Goal: Information Seeking & Learning: Learn about a topic

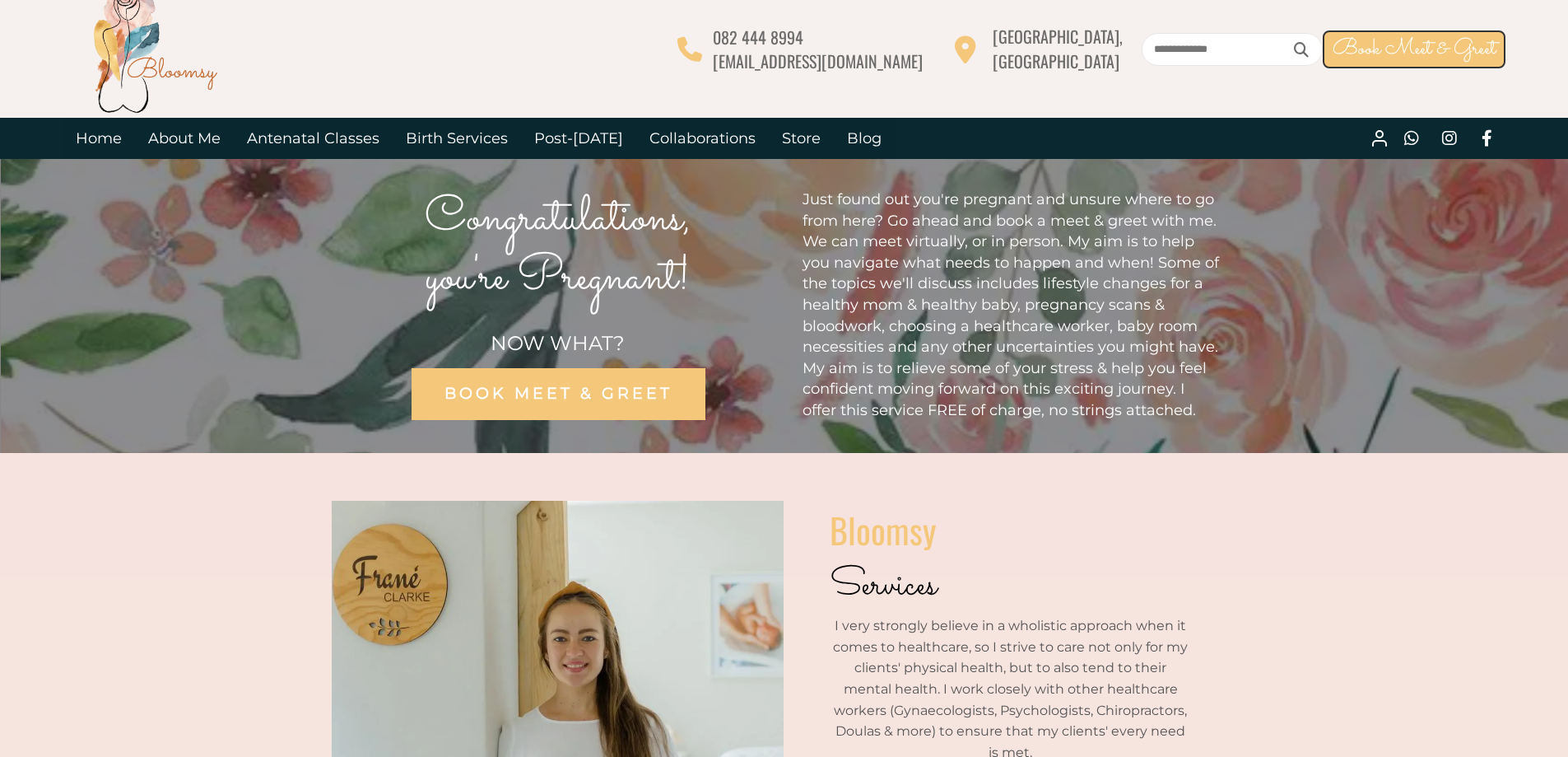
scroll to position [5, 0]
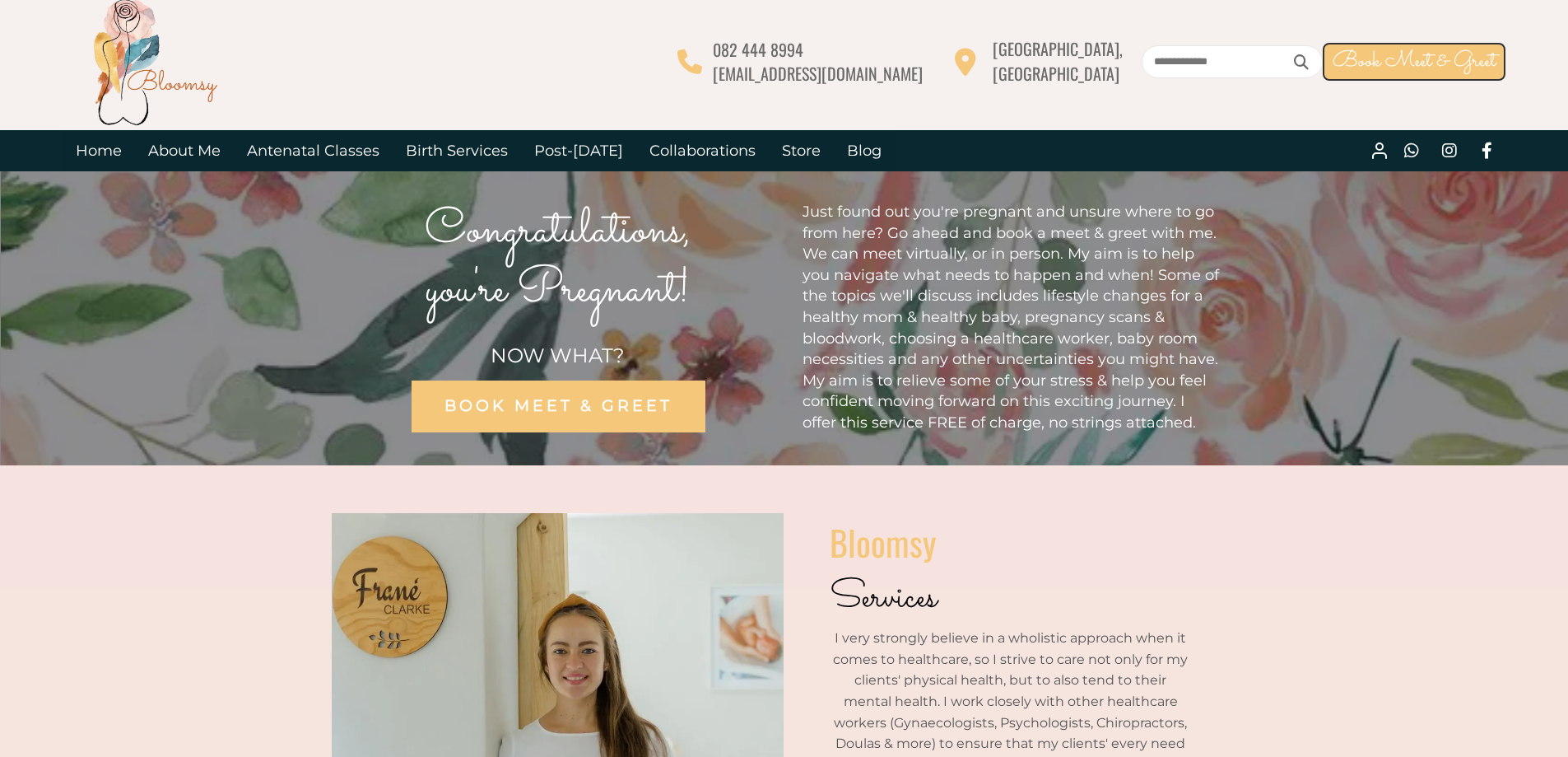
drag, startPoint x: 0, startPoint y: 0, endPoint x: 1577, endPoint y: 216, distance: 1591.7
click at [468, 142] on link "Birth Services" at bounding box center [457, 150] width 129 height 41
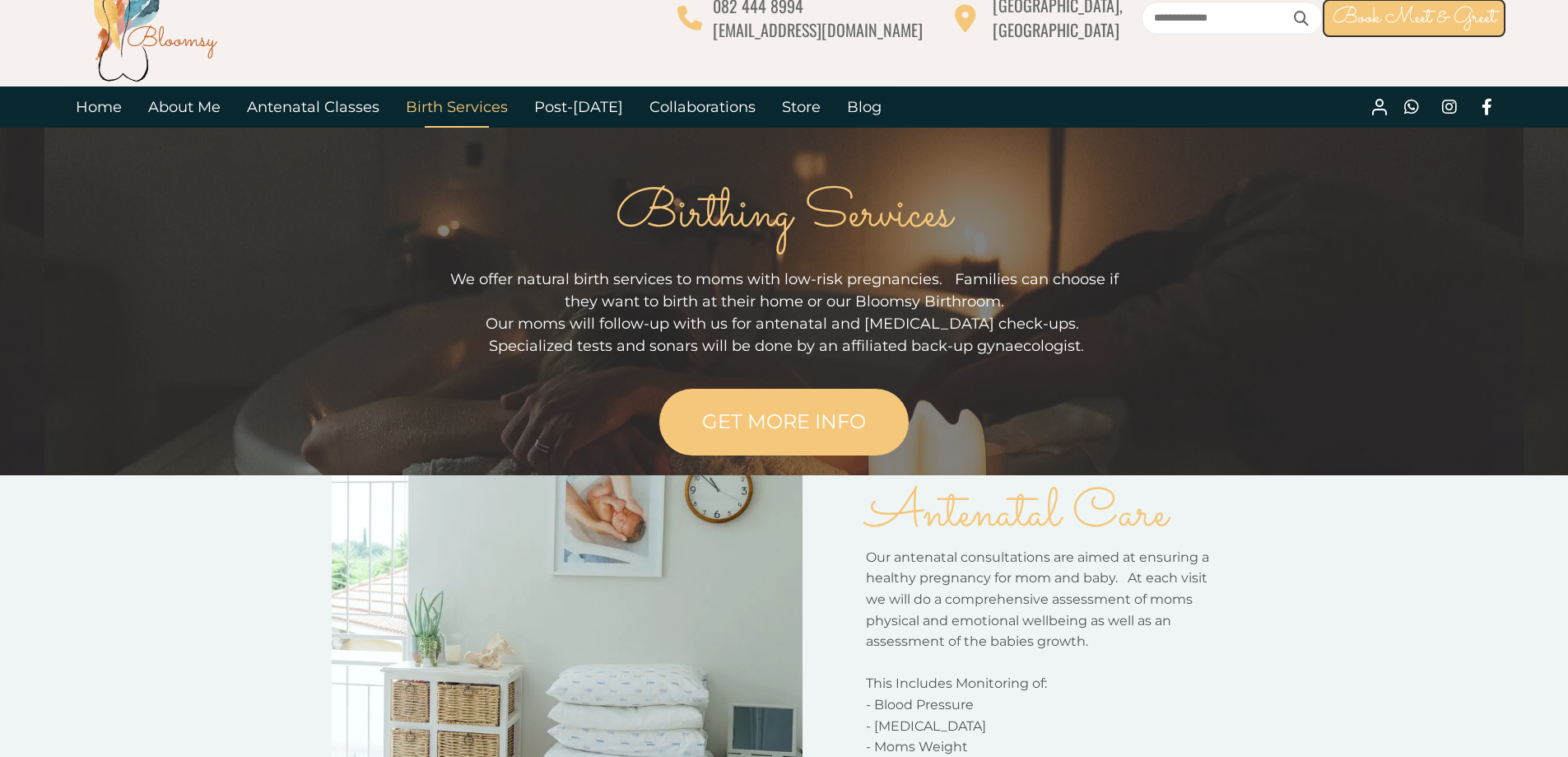
scroll to position [44, 0]
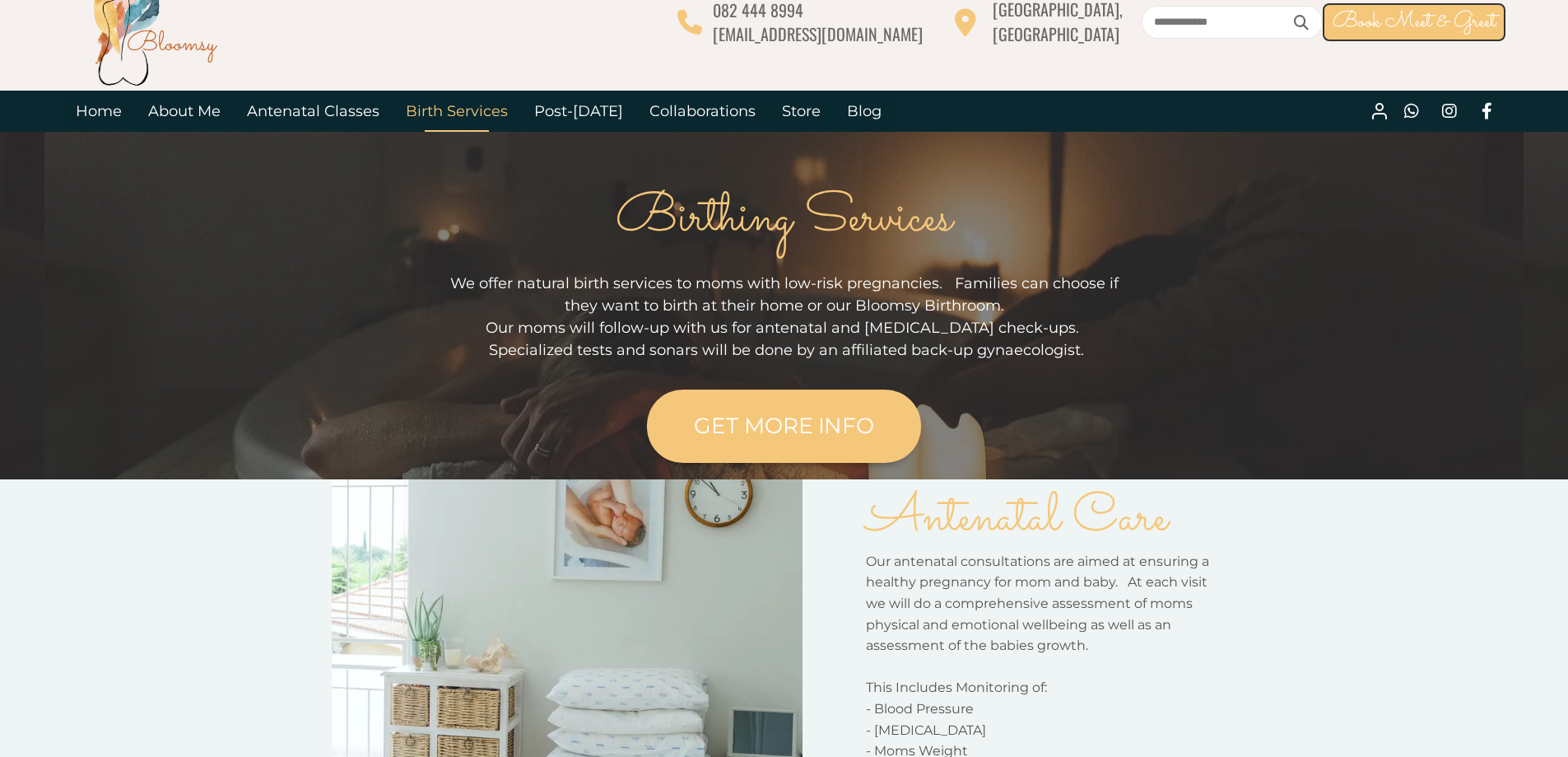
click at [855, 419] on span "GET MORE INFO" at bounding box center [784, 426] width 180 height 26
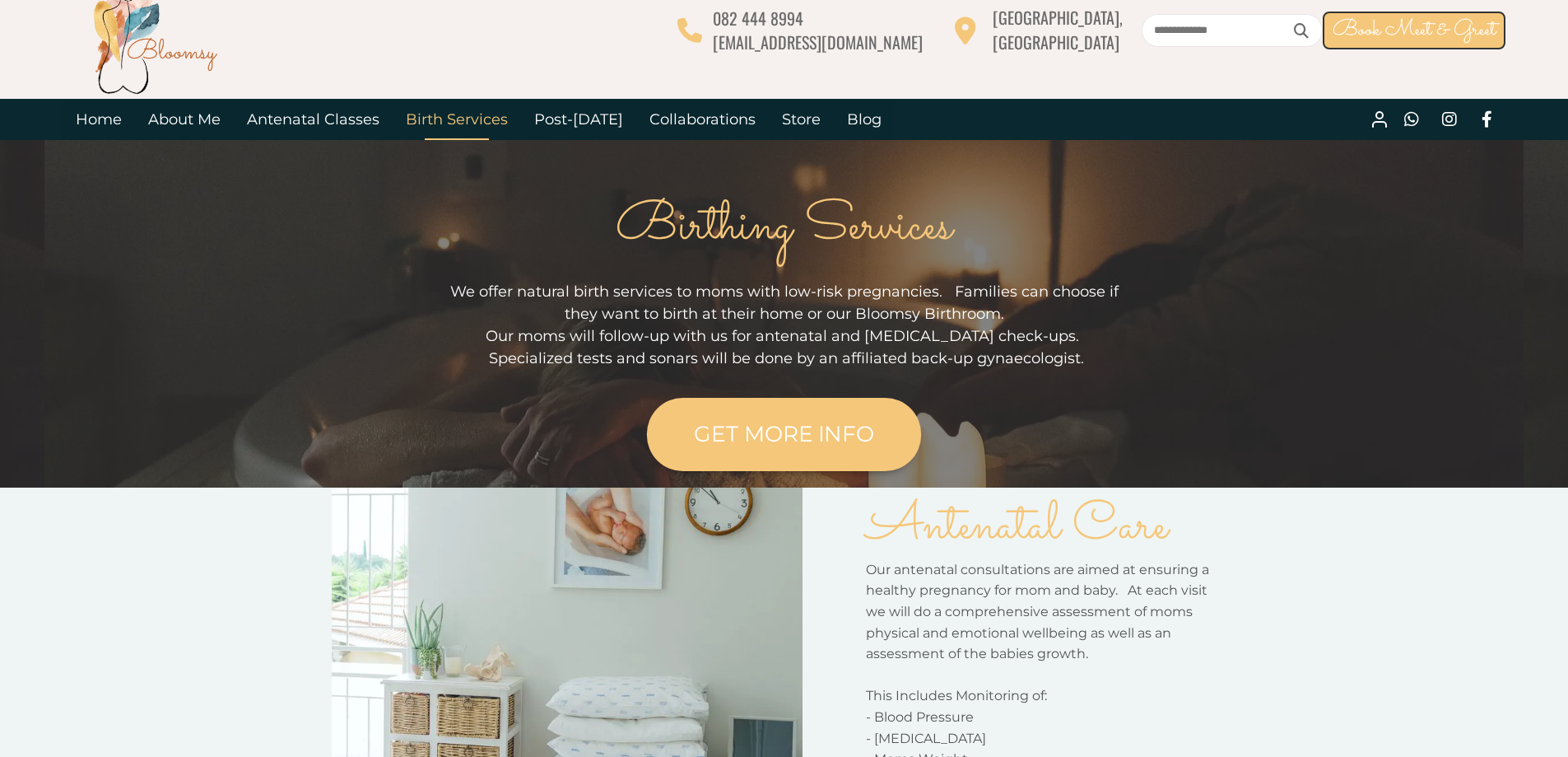
scroll to position [0, 0]
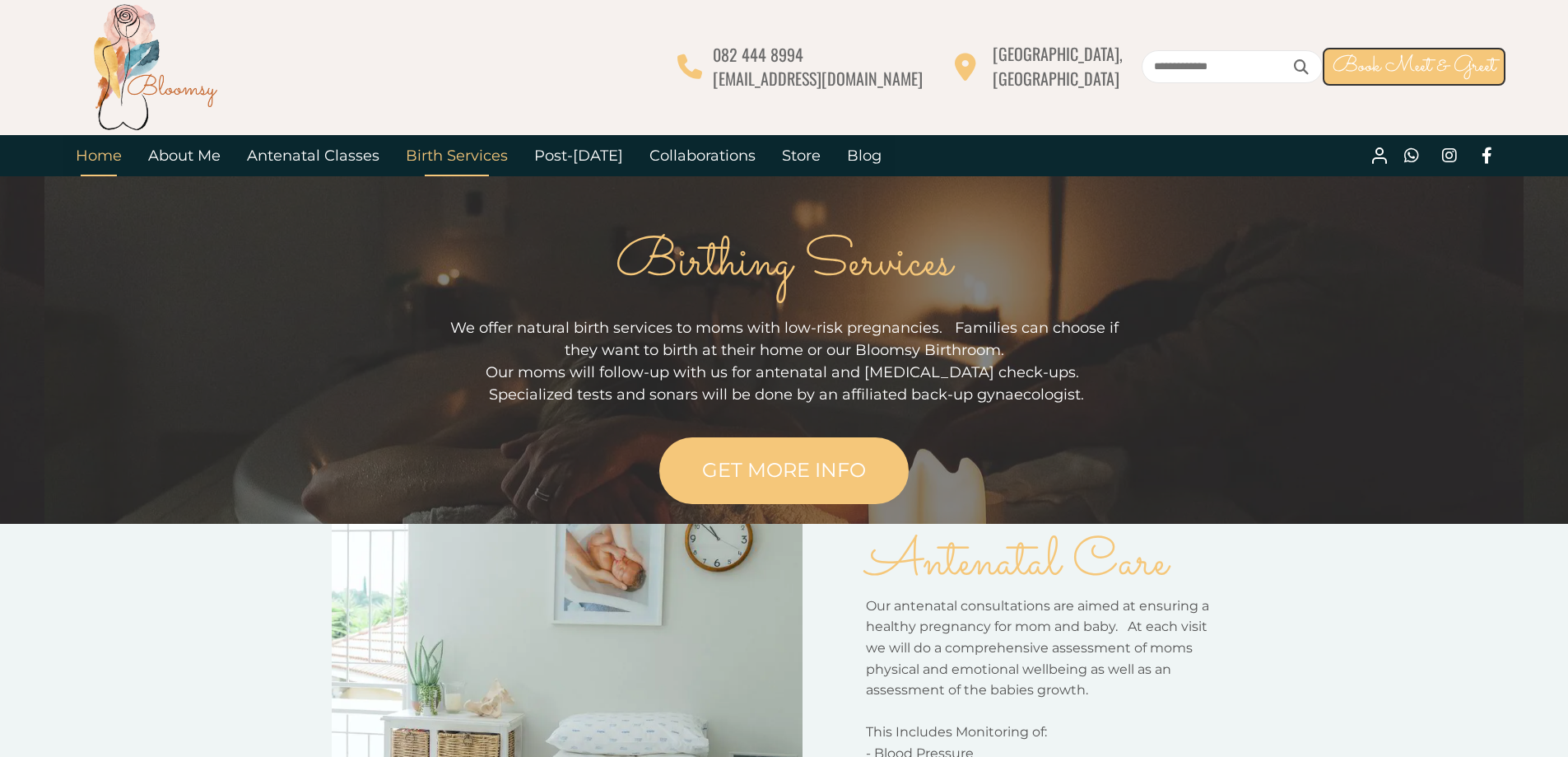
click at [118, 153] on link "Home" at bounding box center [99, 155] width 72 height 41
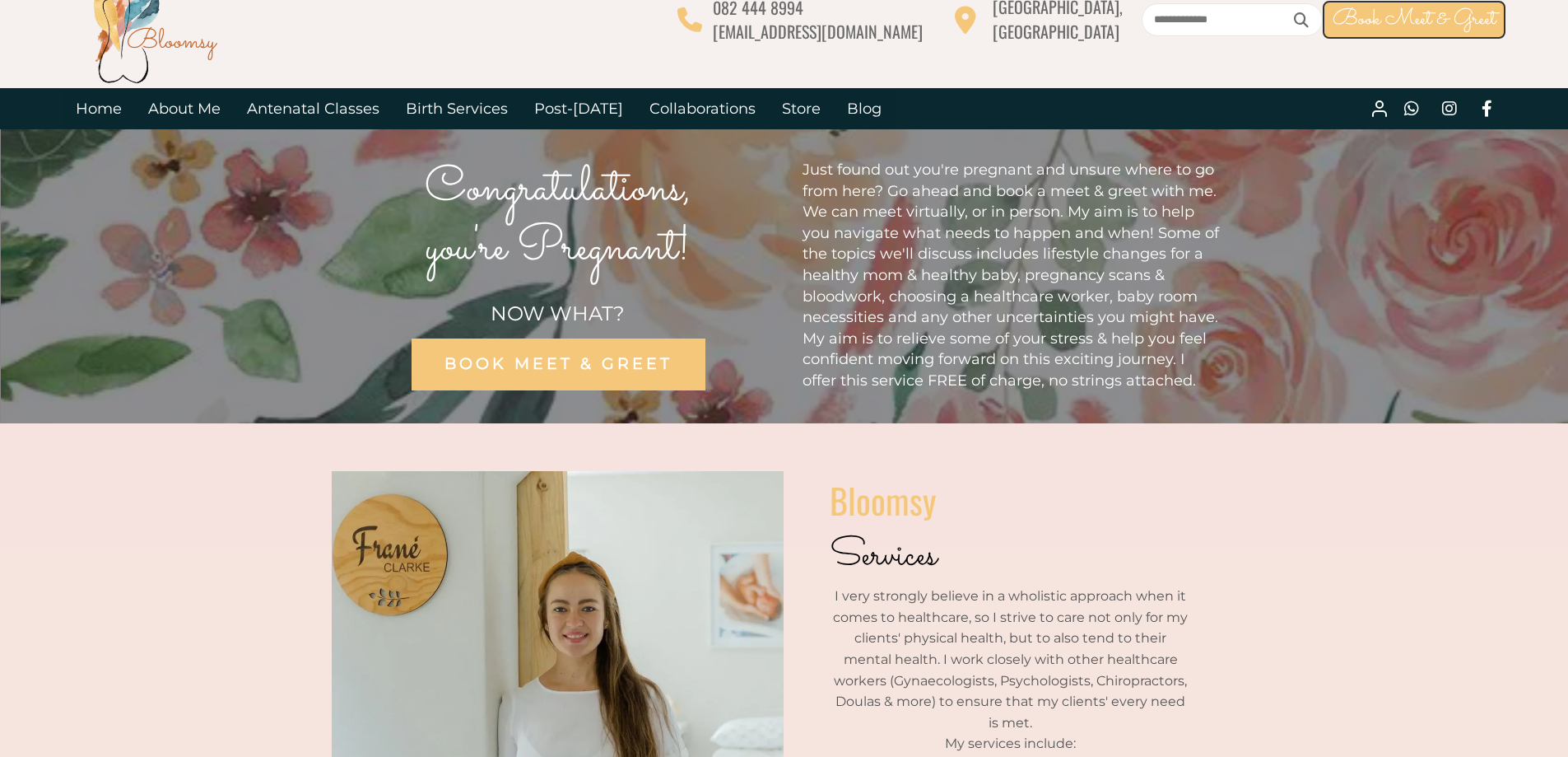
scroll to position [44, 0]
